Goal: Find specific page/section: Find specific page/section

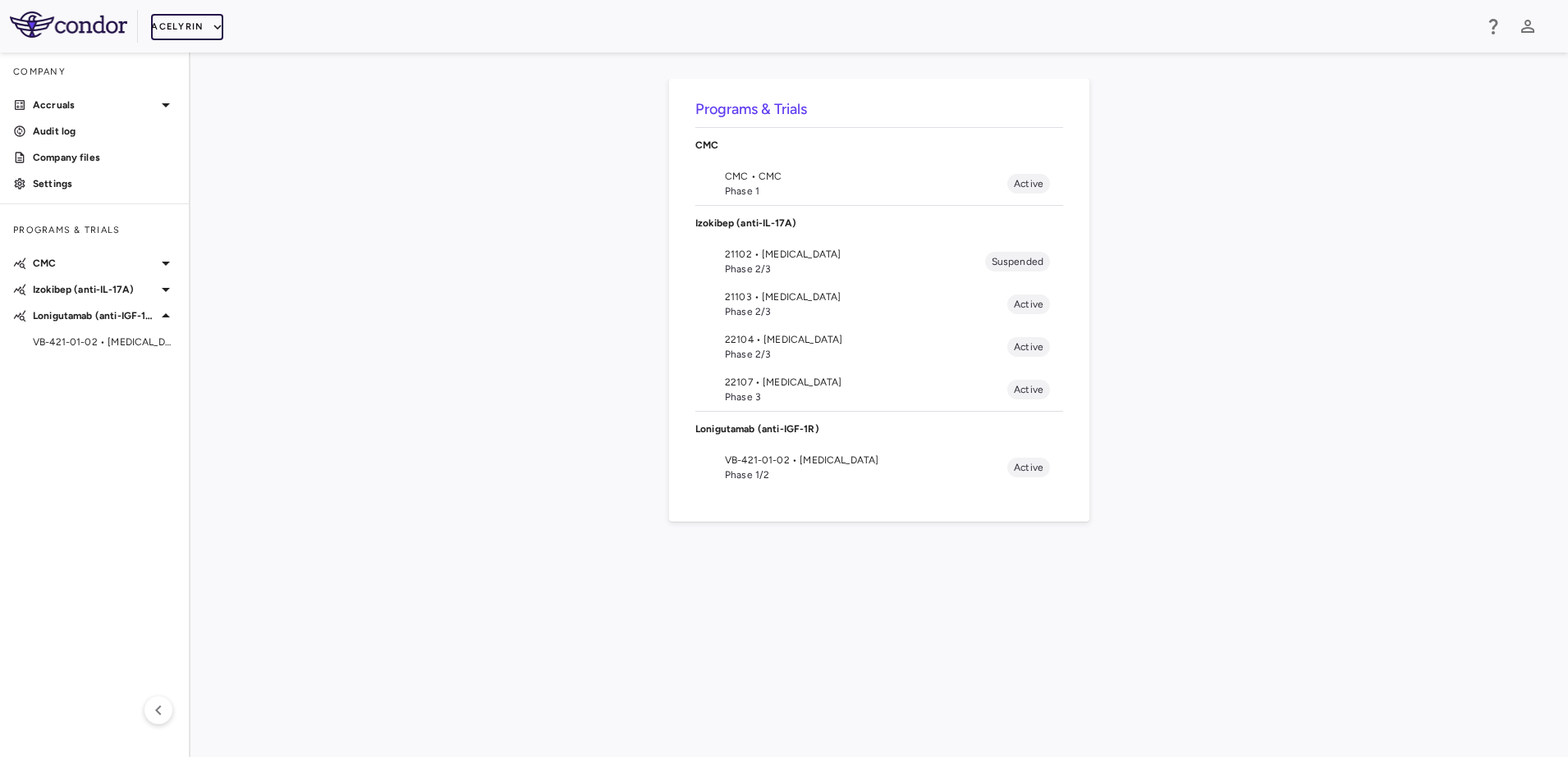
click at [203, 18] on button "Acelyrin" at bounding box center [187, 27] width 73 height 26
click at [204, 160] on li "BridgeBio, Inc." at bounding box center [219, 157] width 137 height 24
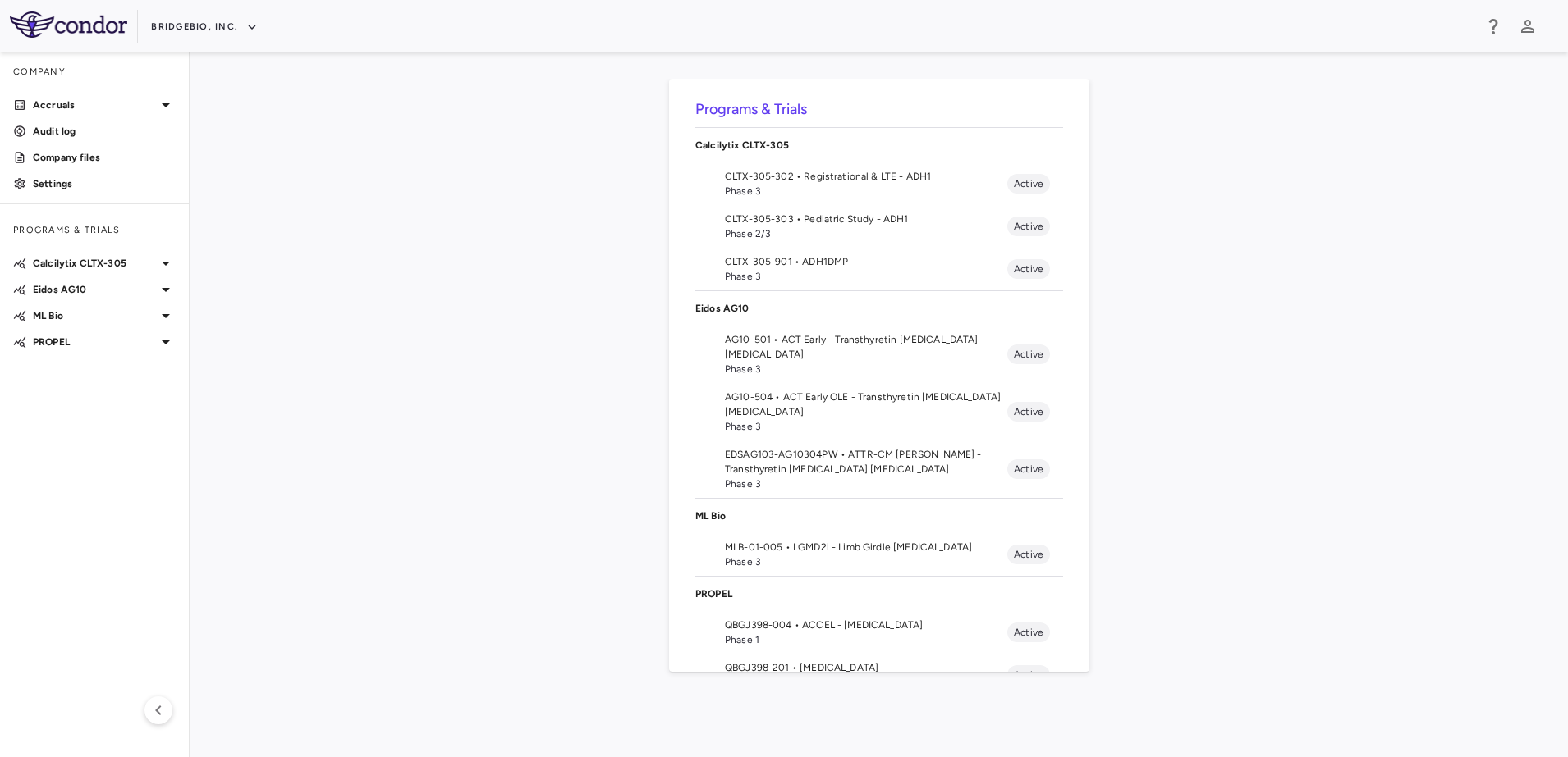
scroll to position [228, 0]
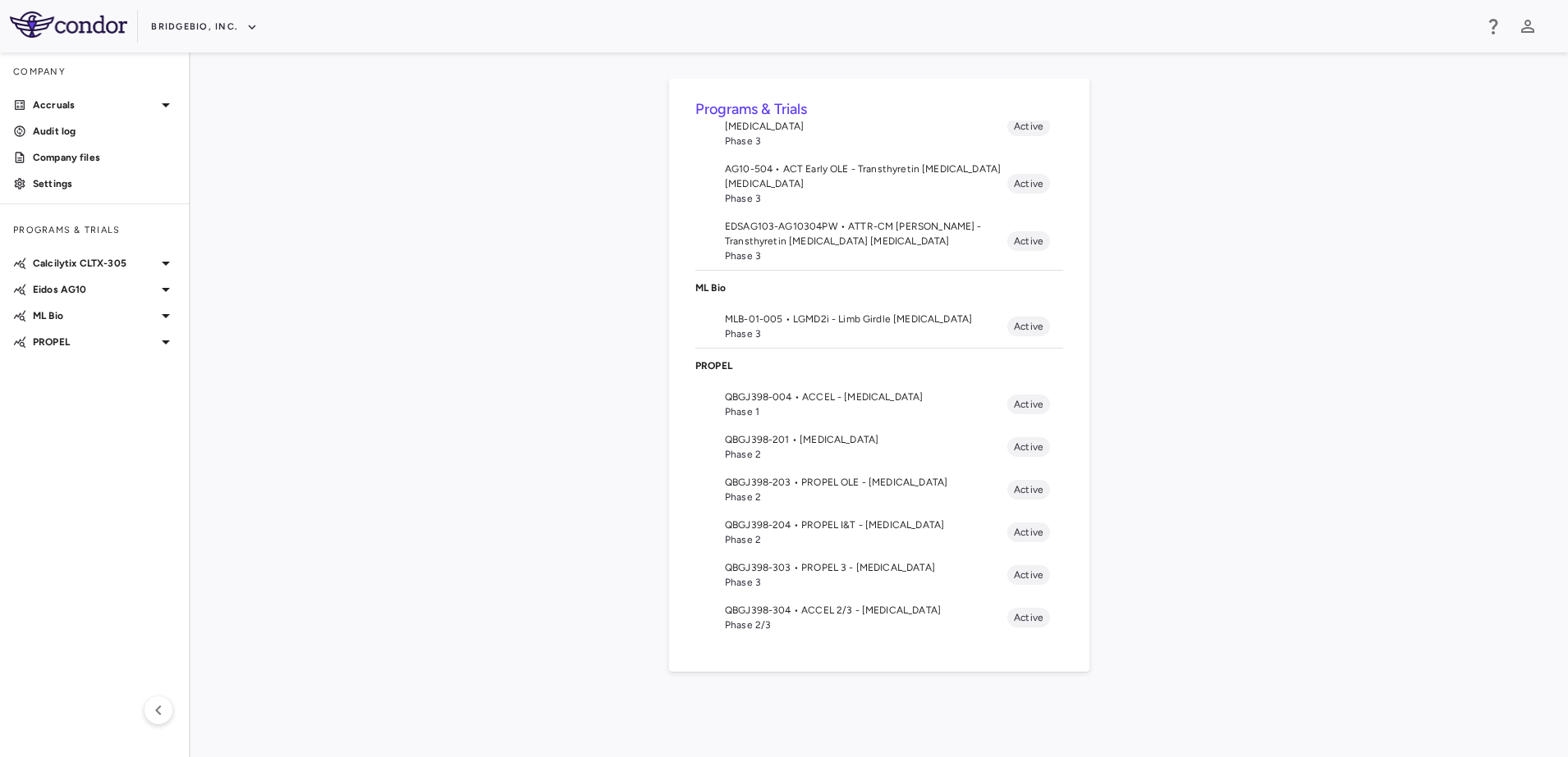
click at [828, 485] on span "QBGJ398-203 • PROPEL OLE - [MEDICAL_DATA]" at bounding box center [866, 482] width 282 height 15
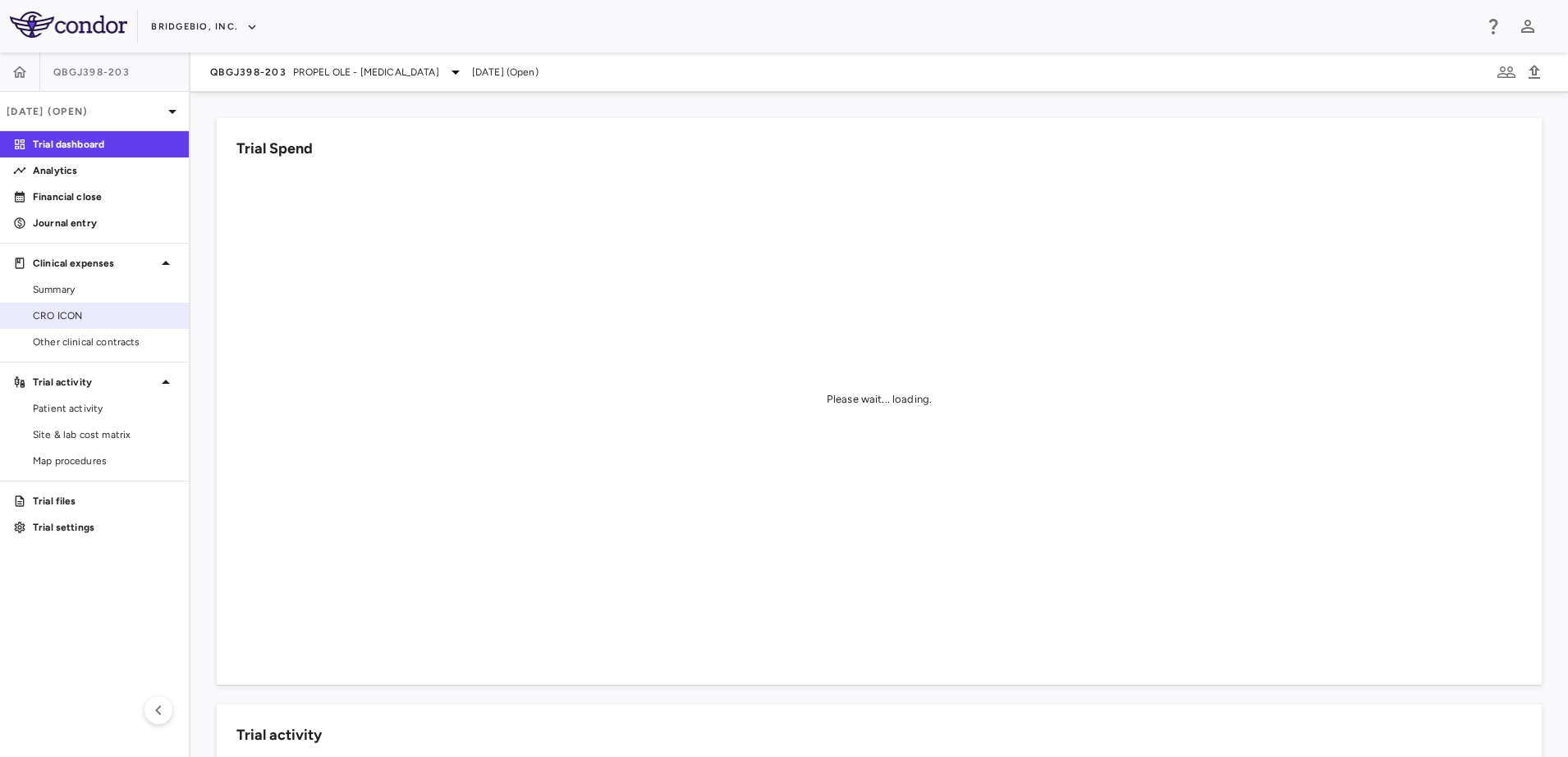
drag, startPoint x: 79, startPoint y: 315, endPoint x: 100, endPoint y: 314, distance: 21.0
click at [79, 315] on span "CRO ICON" at bounding box center [103, 316] width 143 height 15
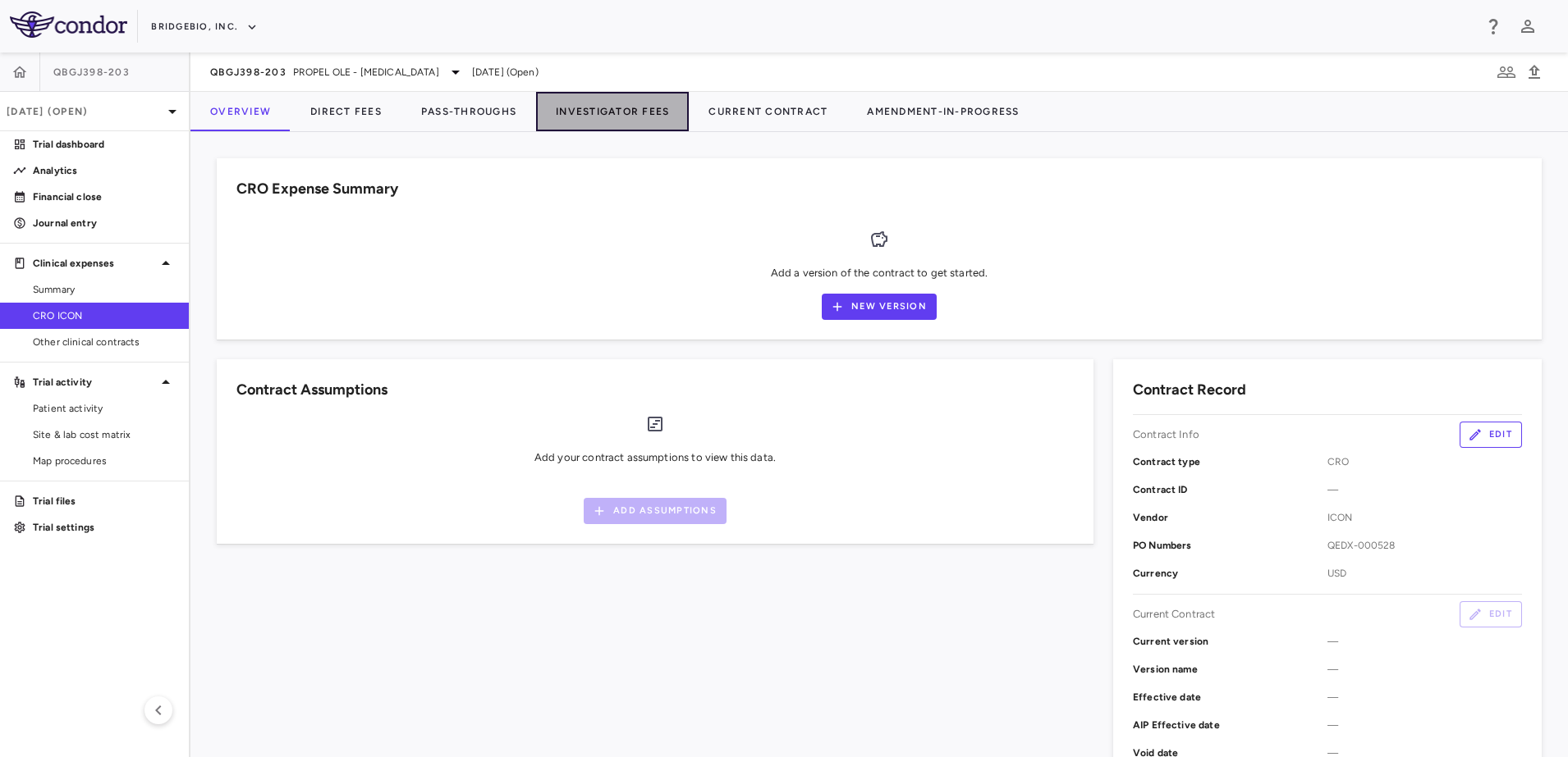
click at [607, 119] on button "Investigator Fees" at bounding box center [612, 112] width 153 height 39
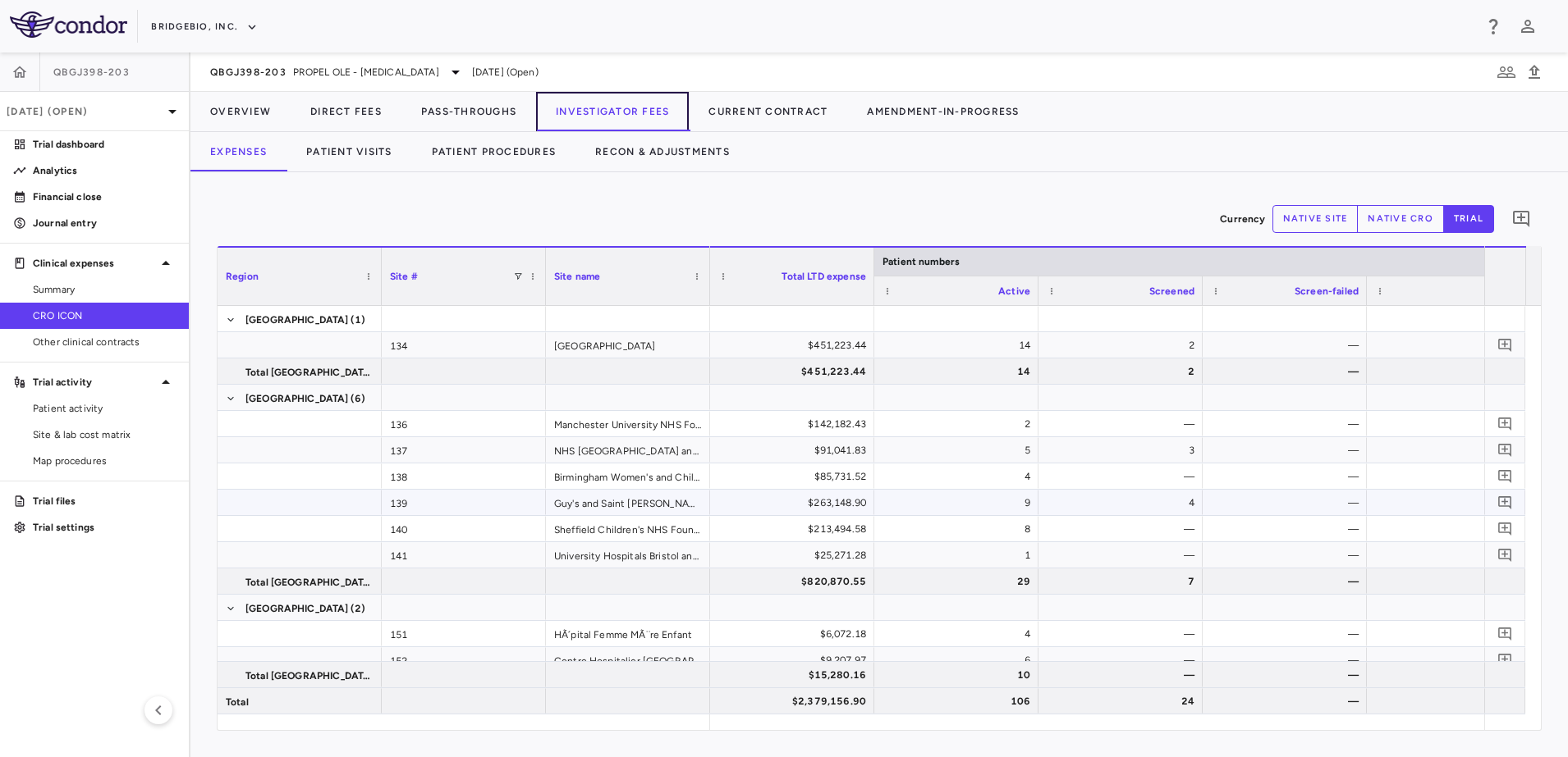
scroll to position [484, 0]
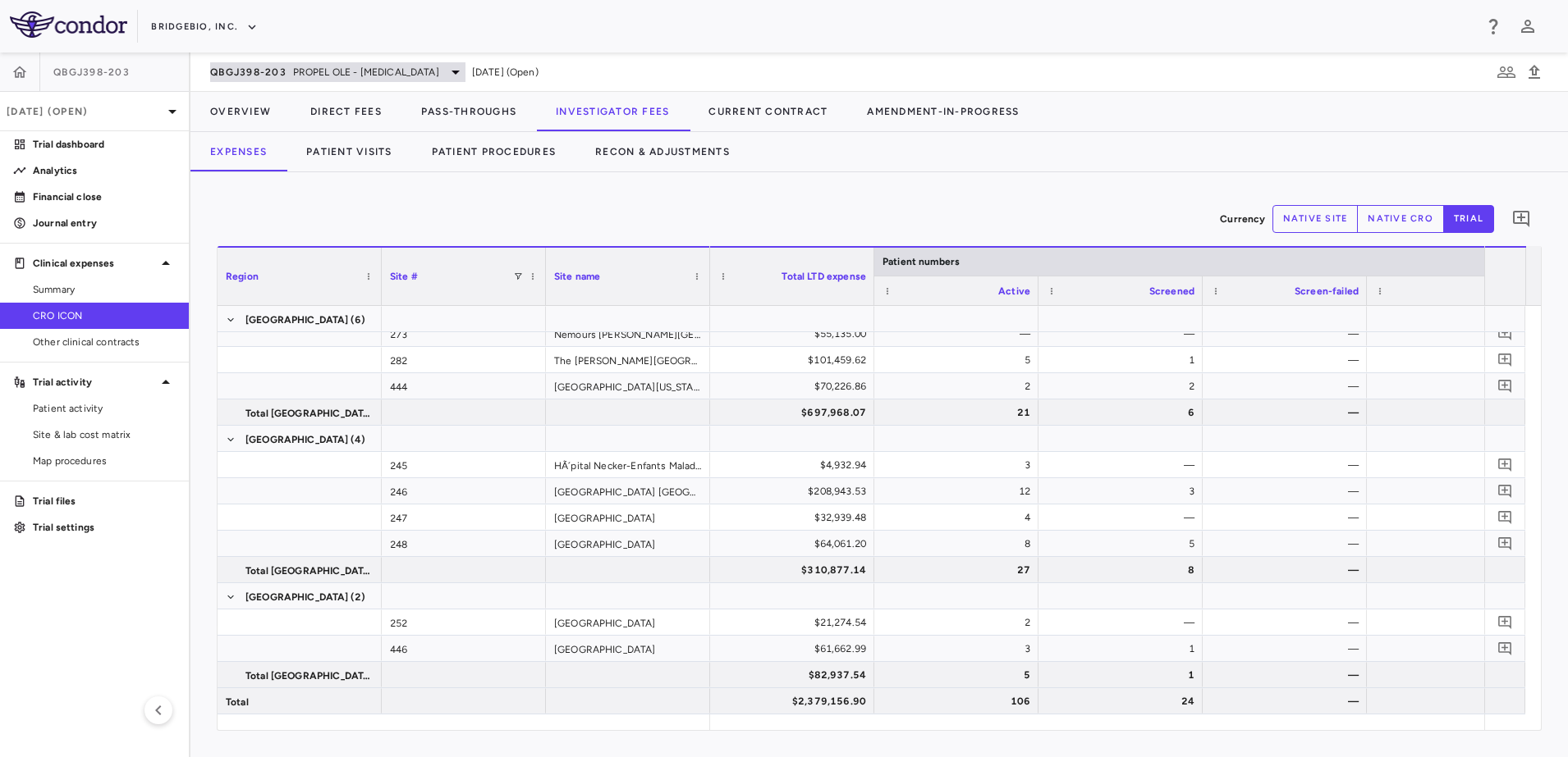
click at [284, 80] on div "QBGJ398-203 PROPEL OLE - Achondroplasia" at bounding box center [338, 72] width 255 height 20
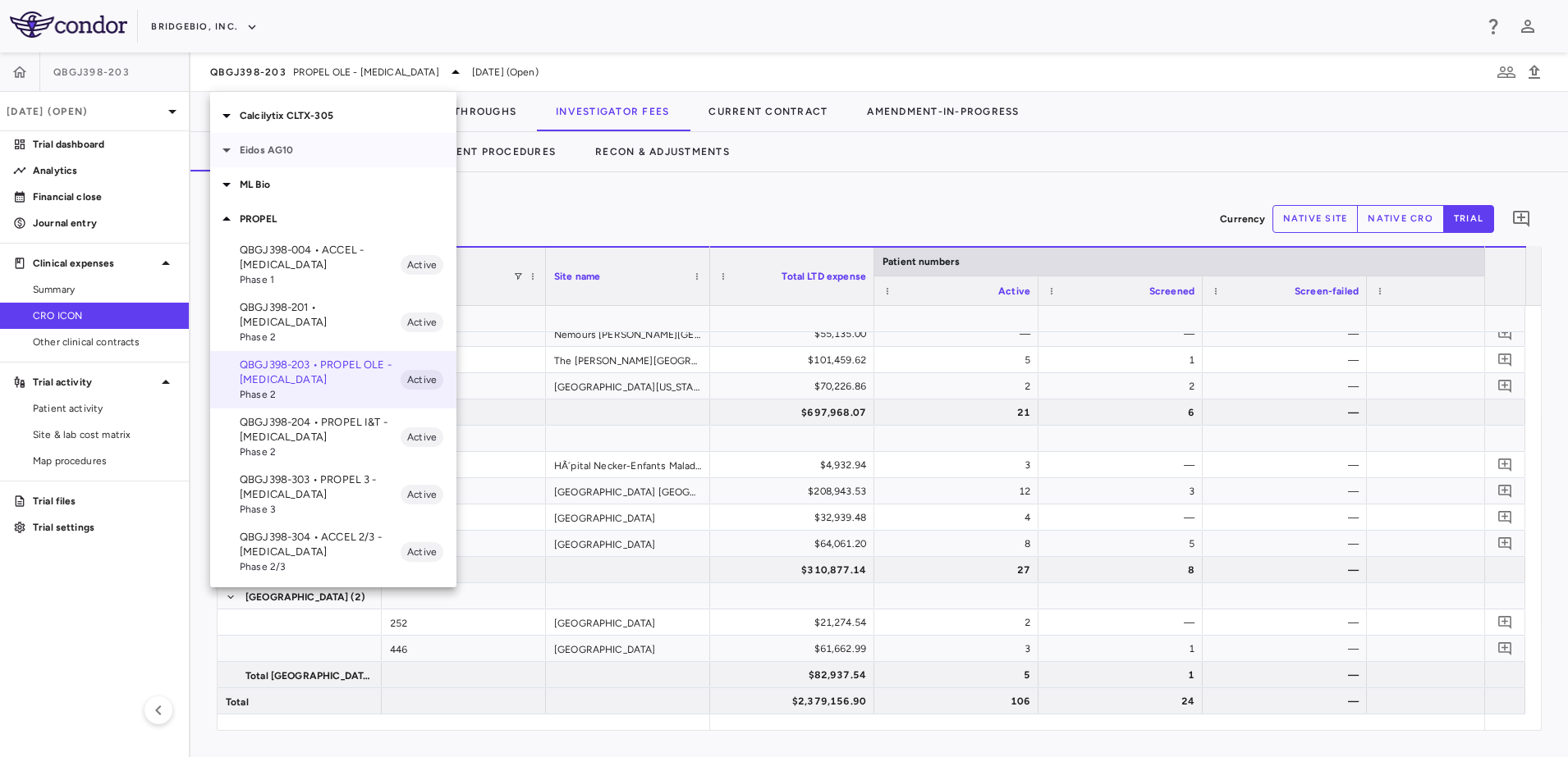
click at [226, 162] on div "Eidos AG10" at bounding box center [334, 150] width 246 height 34
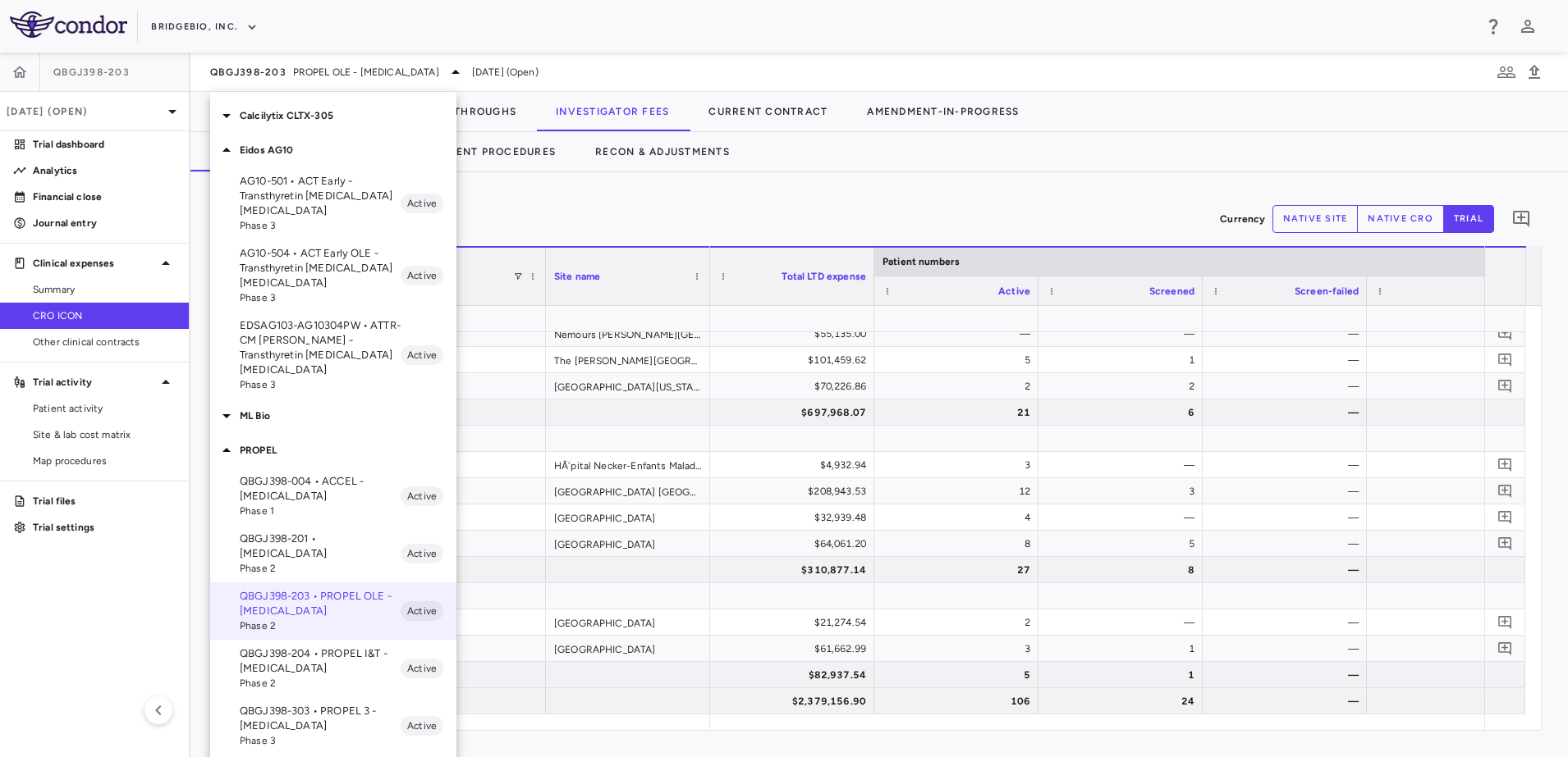
click at [326, 353] on p "EDSAG103-AG10304PW • ATTR-CM OLE - Transthyretin Amyloid Cardiomyopathy" at bounding box center [320, 347] width 161 height 59
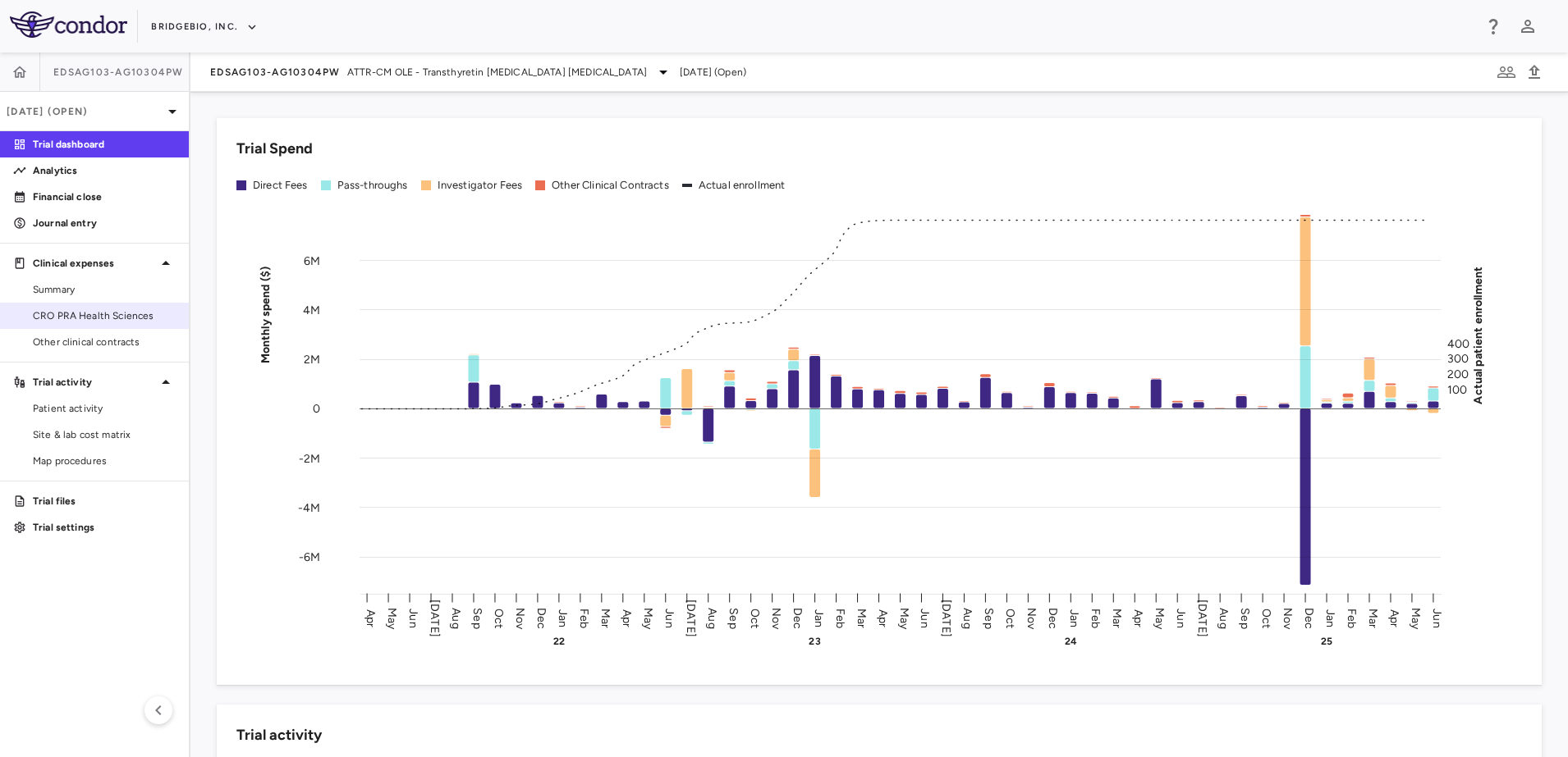
click at [48, 308] on span "CRO PRA Health Sciences" at bounding box center [103, 316] width 143 height 15
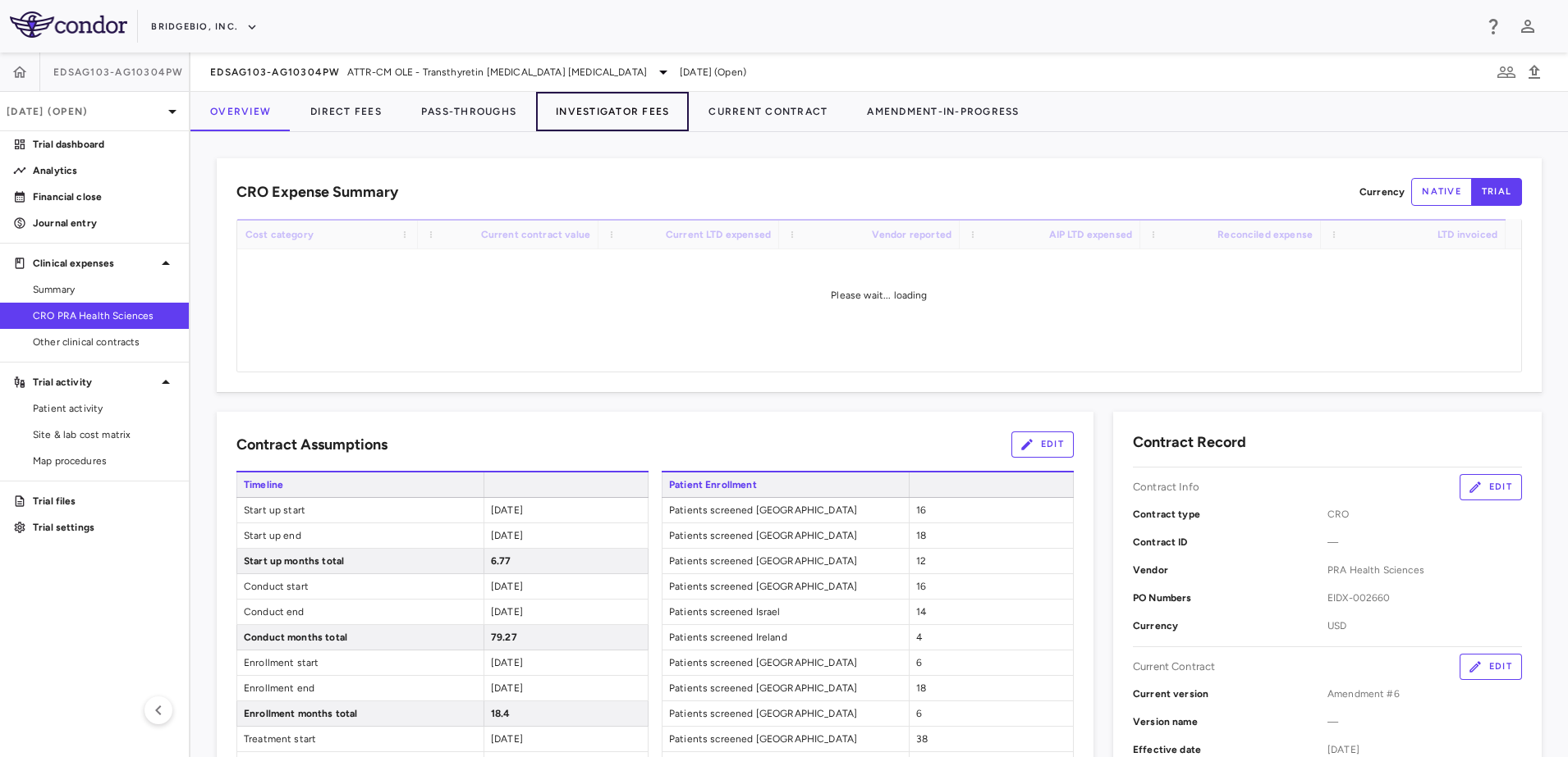
click at [545, 117] on button "Investigator Fees" at bounding box center [612, 112] width 153 height 39
